Goal: Find specific page/section: Find specific page/section

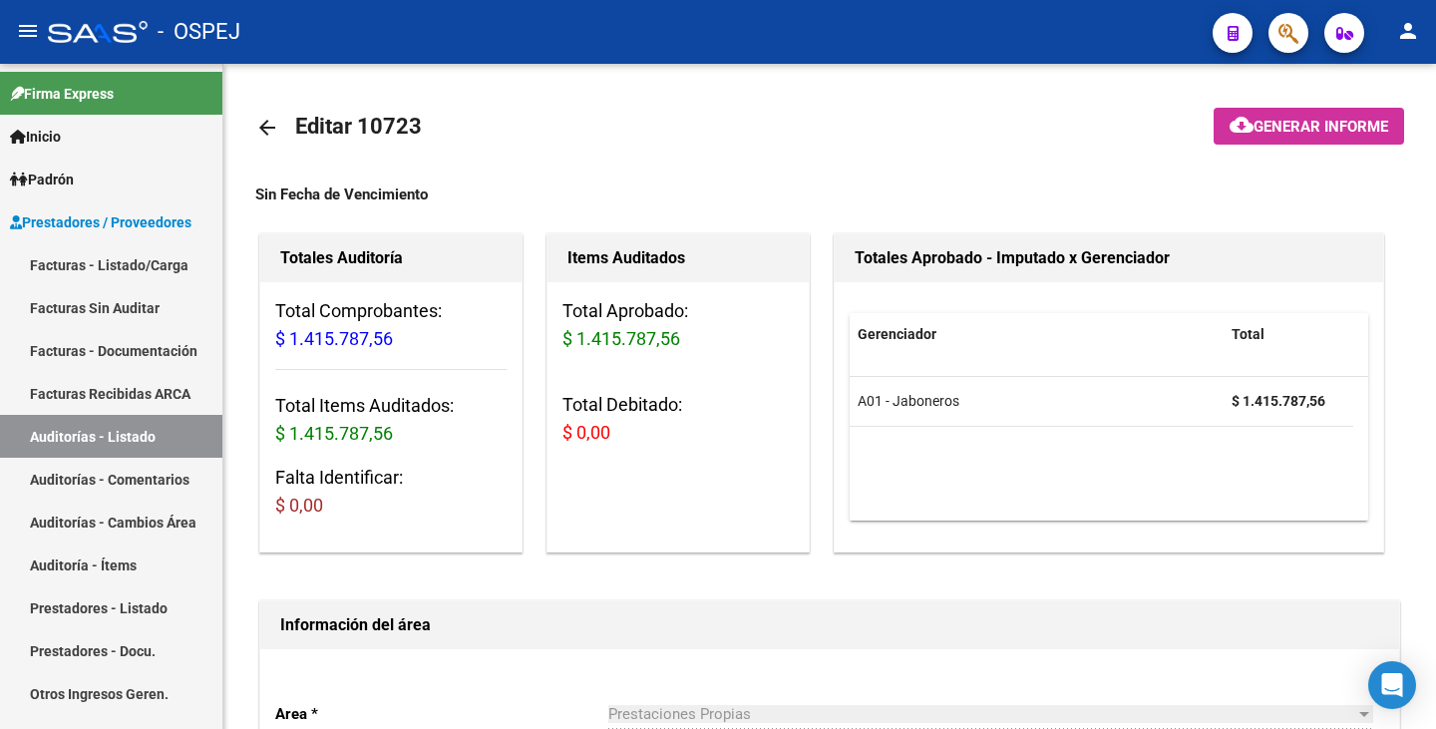
scroll to position [0, 616]
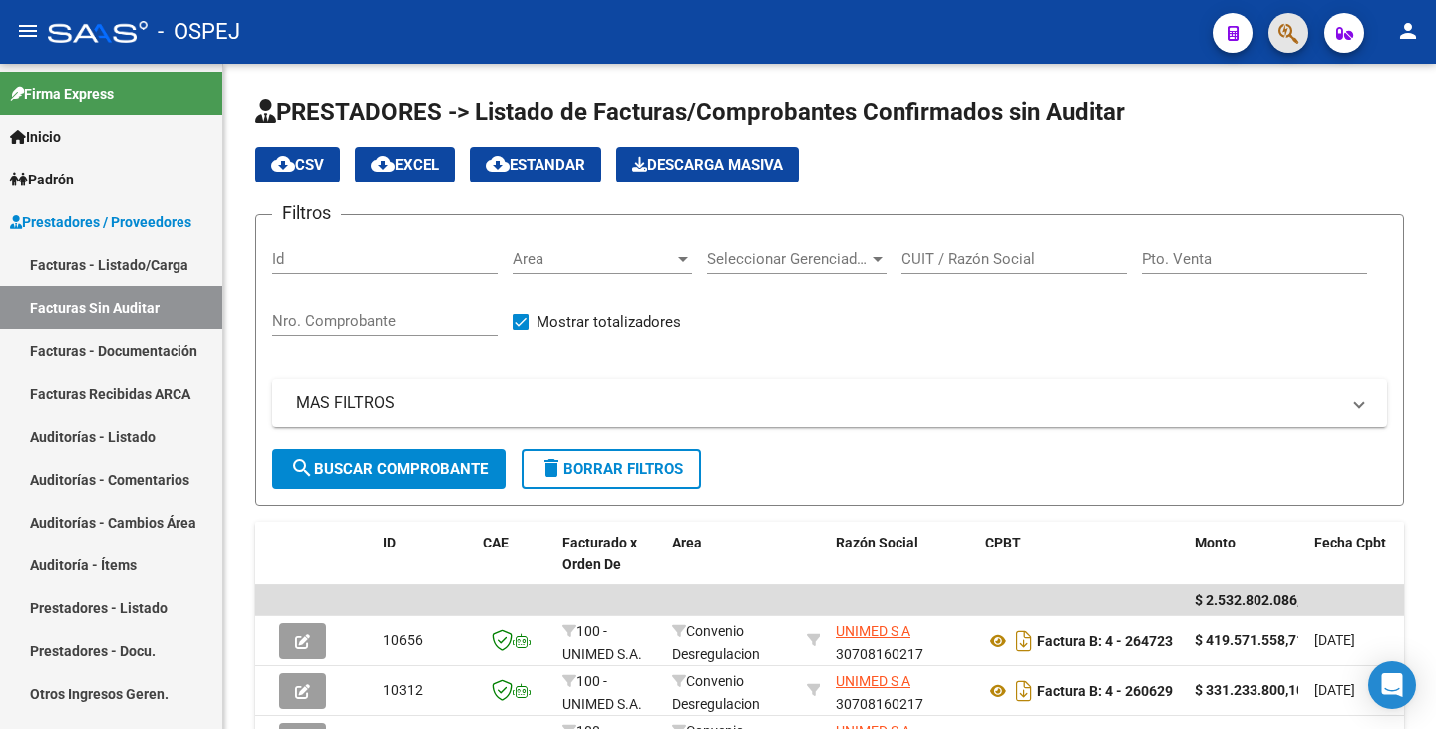
click at [1287, 46] on span "button" at bounding box center [1289, 33] width 20 height 41
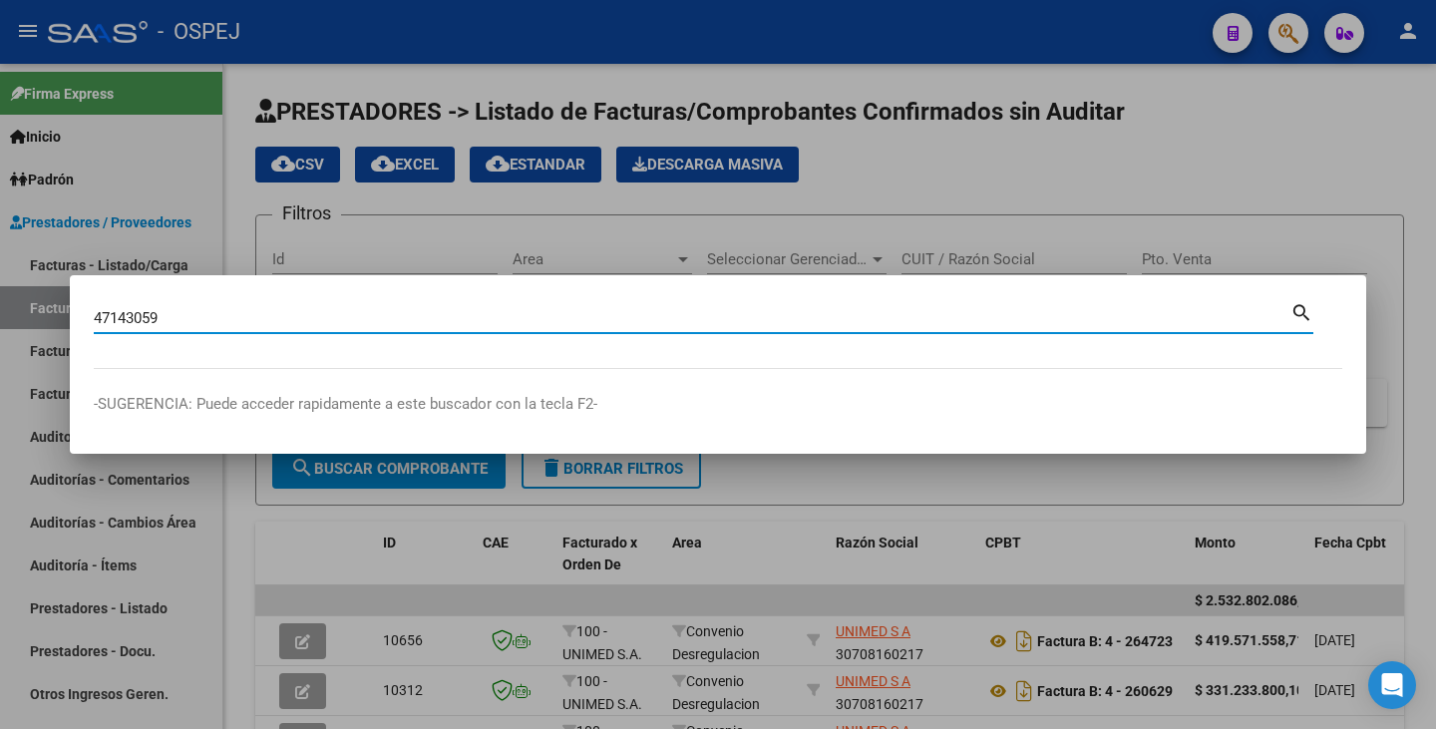
type input "47143059"
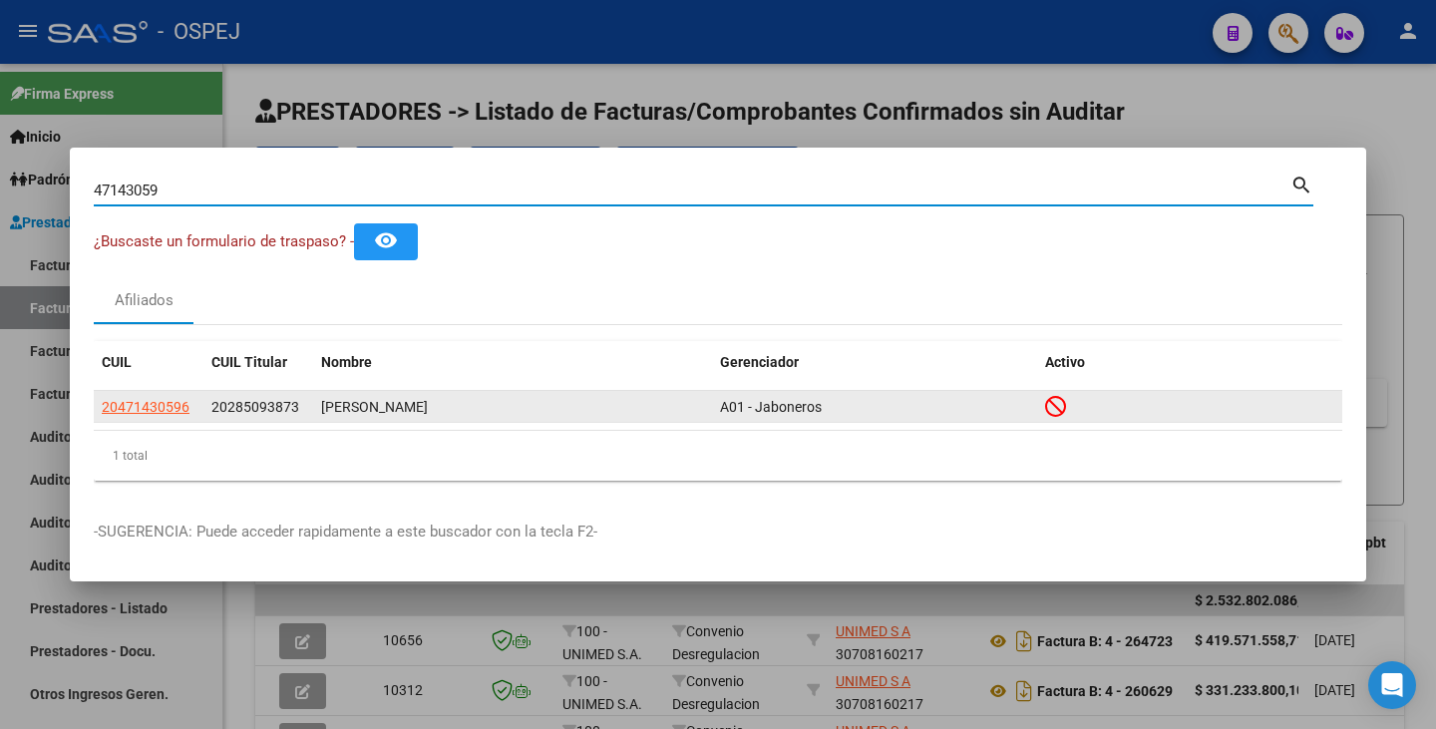
click at [155, 415] on app-link-go-to "20471430596" at bounding box center [146, 407] width 88 height 23
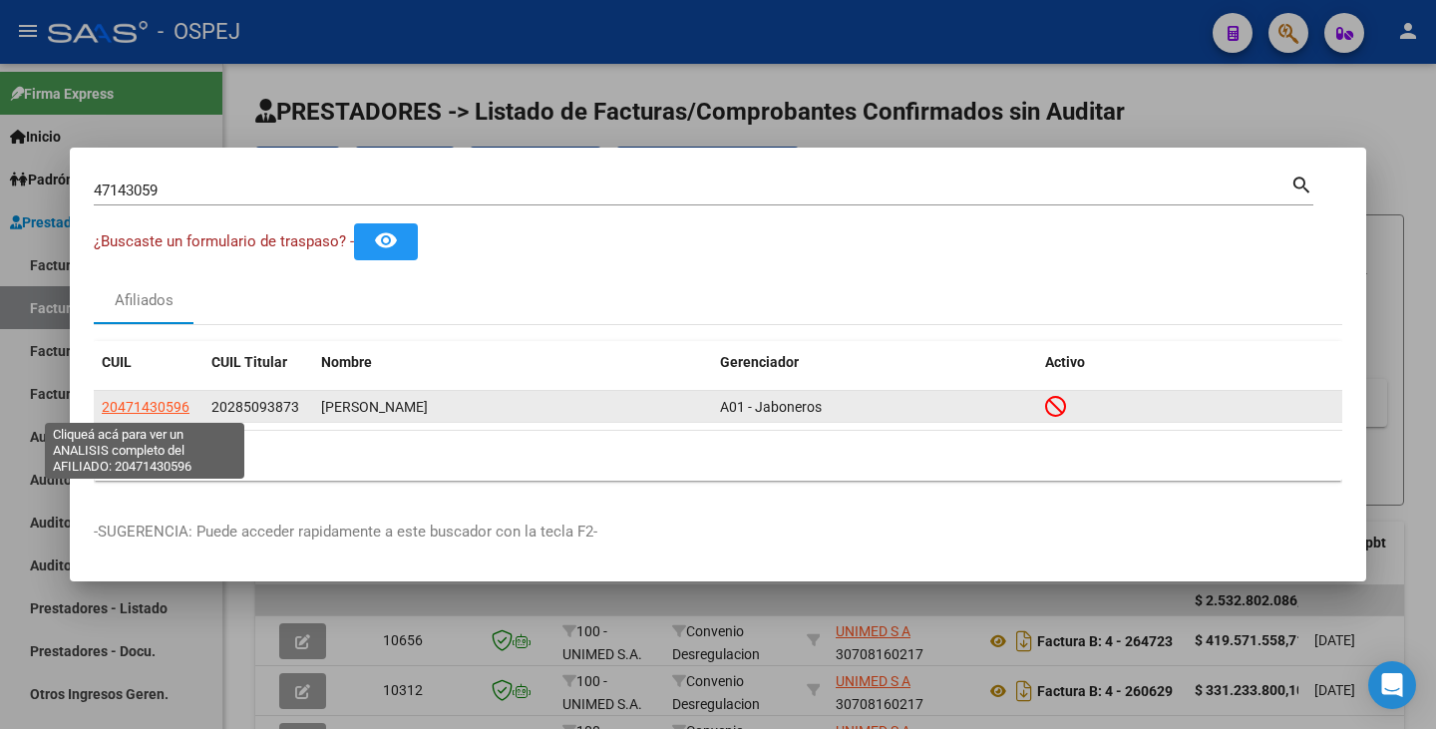
click at [158, 404] on span "20471430596" at bounding box center [146, 407] width 88 height 16
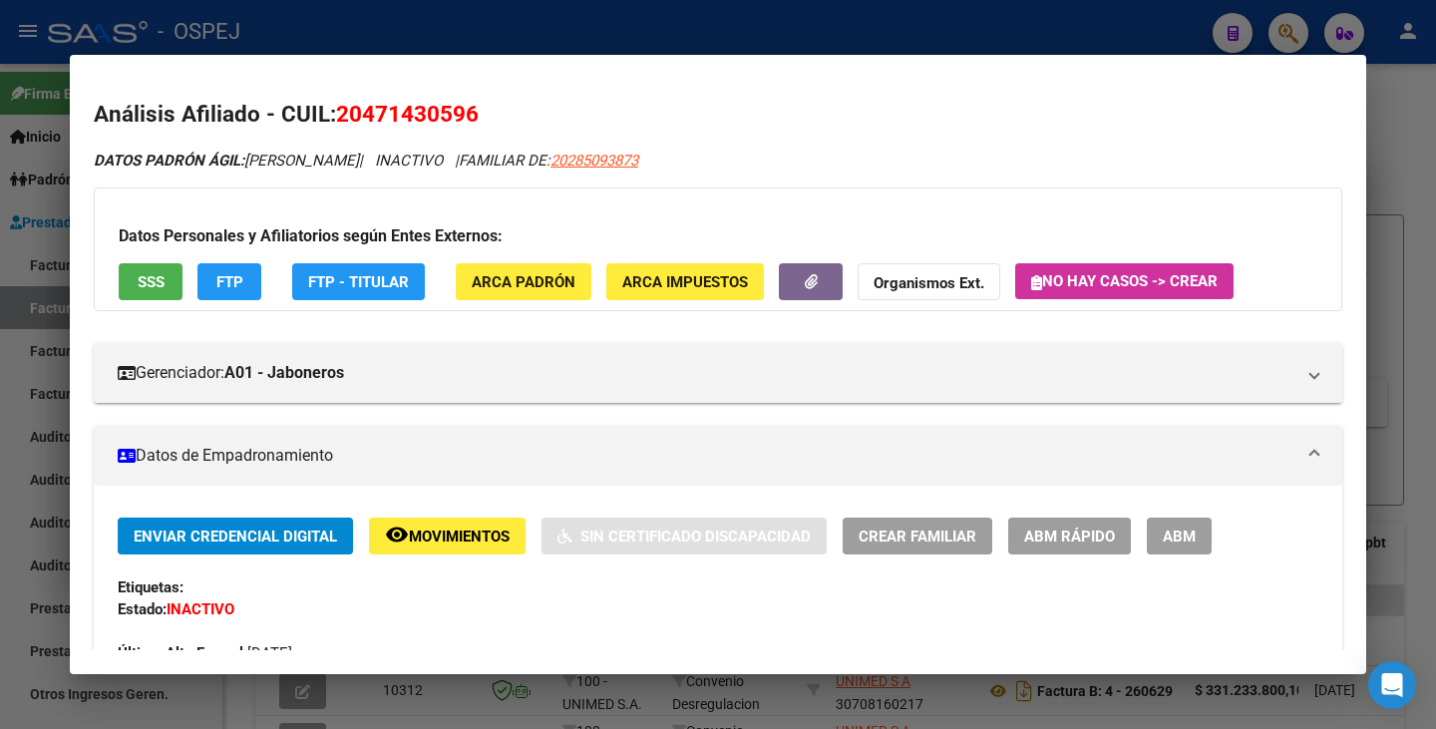
click at [672, 262] on div "Datos Personales y Afiliatorios según Entes Externos: SSS FTP FTP - Titular ARC…" at bounding box center [718, 250] width 1249 height 124
